Goal: Navigation & Orientation: Understand site structure

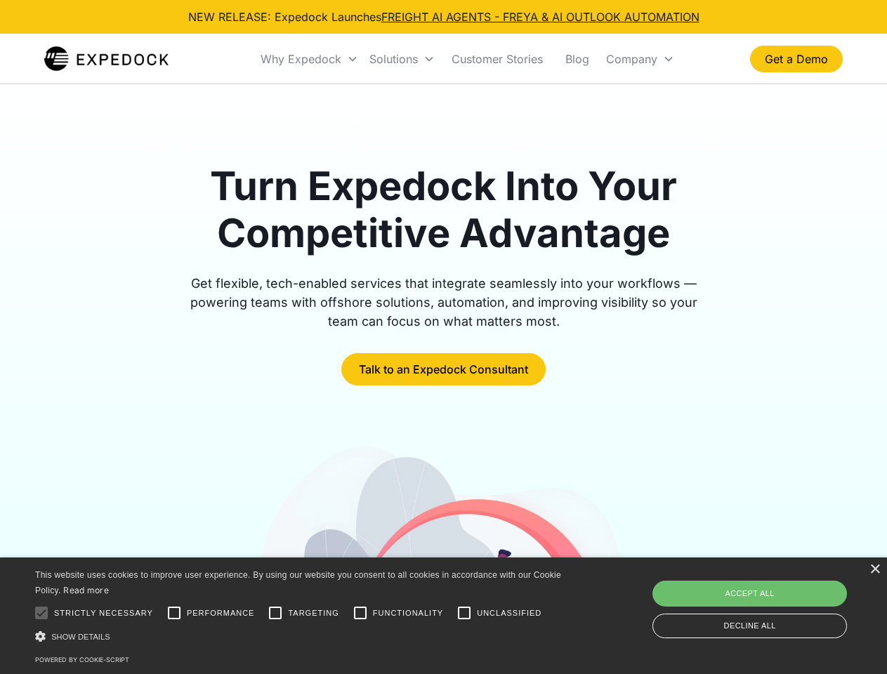
click at [310, 59] on div "Why Expedock" at bounding box center [301, 59] width 81 height 14
click at [402, 59] on div "Solutions" at bounding box center [393, 59] width 48 height 14
click at [640, 59] on div "Company" at bounding box center [631, 59] width 51 height 14
click at [41, 613] on div at bounding box center [41, 613] width 28 height 28
click at [174, 613] on input "Performance" at bounding box center [174, 613] width 28 height 28
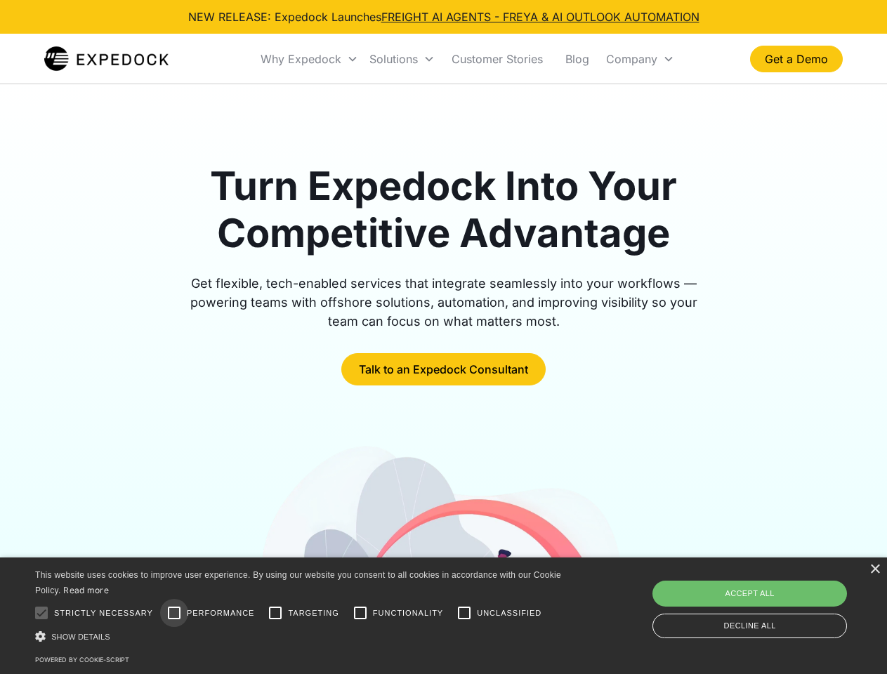
checkbox input "true"
click at [275, 613] on input "Targeting" at bounding box center [275, 613] width 28 height 28
checkbox input "true"
click at [360, 613] on input "Functionality" at bounding box center [360, 613] width 28 height 28
checkbox input "true"
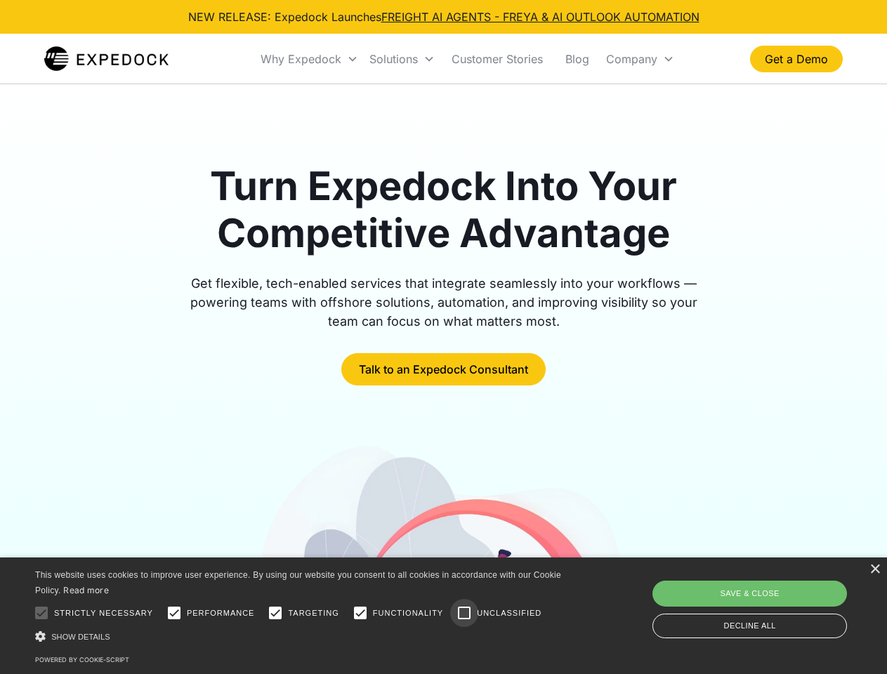
click at [464, 613] on input "Unclassified" at bounding box center [464, 613] width 28 height 28
checkbox input "true"
click at [301, 636] on div "Show details Hide details" at bounding box center [300, 636] width 531 height 15
